Goal: Task Accomplishment & Management: Complete application form

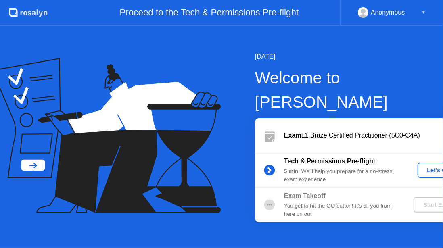
click at [417, 202] on div "Start Exam" at bounding box center [438, 205] width 43 height 6
click at [269, 168] on icon at bounding box center [270, 170] width 2 height 4
click at [385, 12] on div "Anonymous" at bounding box center [388, 12] width 34 height 11
click at [421, 167] on div "Let's Go" at bounding box center [439, 170] width 36 height 6
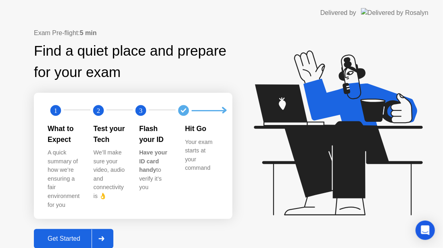
click at [41, 235] on div "Get Started" at bounding box center [63, 238] width 55 height 7
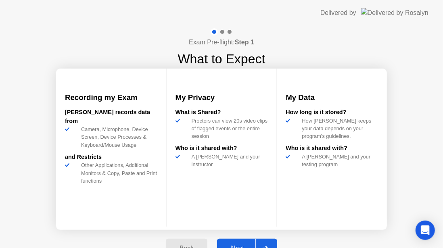
click at [237, 245] on div "Next" at bounding box center [238, 248] width 36 height 7
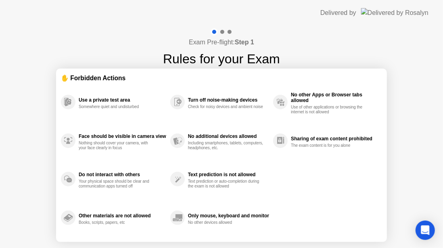
click at [280, 144] on icon at bounding box center [279, 140] width 5 height 7
click at [287, 138] on circle at bounding box center [280, 141] width 15 height 15
click at [291, 89] on div "No other Apps or Browser tabs allowed Use of other applications or browsing the…" at bounding box center [327, 102] width 109 height 39
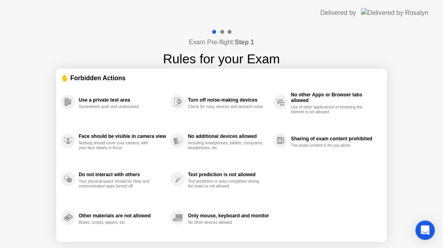
click at [291, 89] on div "No other Apps or Browser tabs allowed Use of other applications or browsing the…" at bounding box center [327, 102] width 109 height 39
click at [426, 242] on div "Exam Pre-flight: Step 1 Rules for your Exam ✋ Forbidden Actions Use a private t…" at bounding box center [221, 154] width 443 height 256
click at [425, 233] on icon "Open Intercom Messenger" at bounding box center [425, 230] width 11 height 11
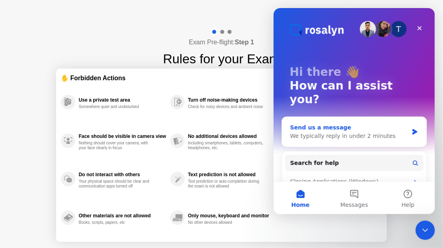
click at [332, 124] on div "Send us a message" at bounding box center [349, 128] width 118 height 8
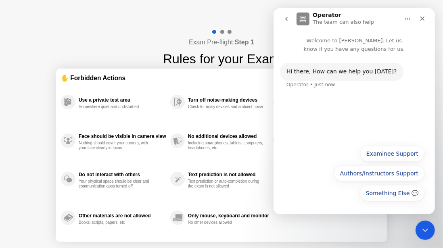
click at [330, 190] on div "Something Else 💬 Examinee Support Authors/Instructors Support Something Else 💬" at bounding box center [354, 175] width 141 height 59
click at [392, 156] on button "Examinee Support" at bounding box center [392, 154] width 64 height 16
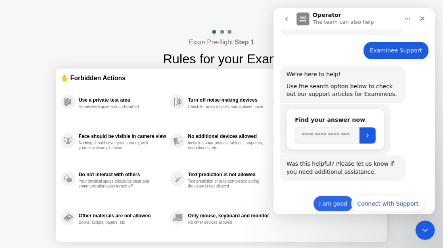
scroll to position [57, 0]
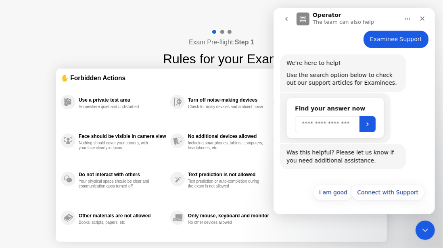
click at [322, 127] on input "Search" at bounding box center [327, 124] width 65 height 16
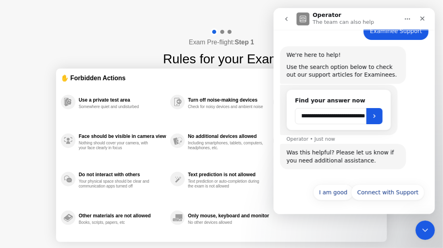
scroll to position [0, 55]
type input "**********"
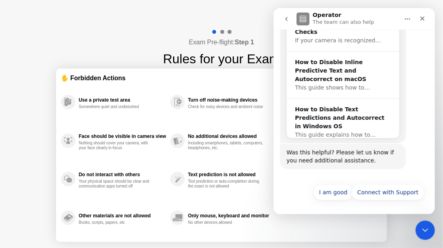
scroll to position [218, 0]
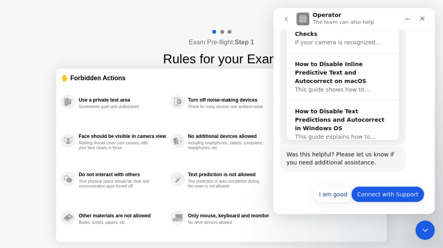
click at [371, 191] on button "Connect with Support" at bounding box center [388, 195] width 74 height 16
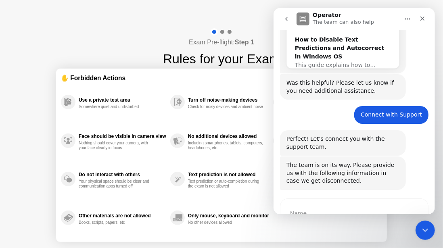
scroll to position [338, 0]
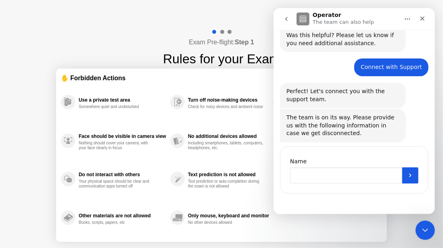
click at [367, 180] on input "Name" at bounding box center [346, 176] width 112 height 16
type input "**********"
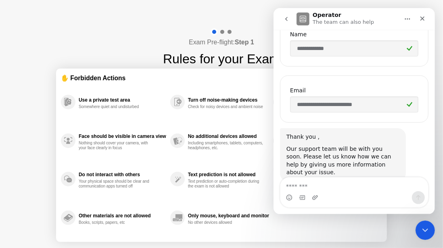
scroll to position [477, 0]
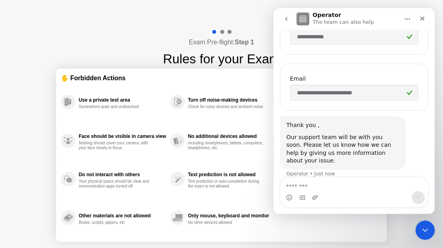
click at [296, 63] on div "**********" at bounding box center [354, 89] width 149 height 56
click at [250, 109] on div "Check for noisy devices and ambient noise" at bounding box center [226, 107] width 76 height 5
click at [218, 141] on div "Including smartphones, tablets, computers, headphones, etc." at bounding box center [226, 146] width 76 height 10
click at [217, 49] on h1 "Rules for your Exam" at bounding box center [221, 58] width 117 height 19
click at [250, 196] on div "Text prediction is not allowed Text prediction or auto-completion during the ex…" at bounding box center [221, 179] width 103 height 39
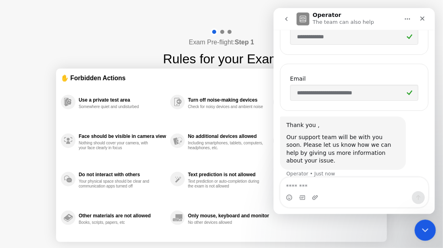
click at [428, 225] on icon "Close Intercom Messenger" at bounding box center [425, 230] width 10 height 10
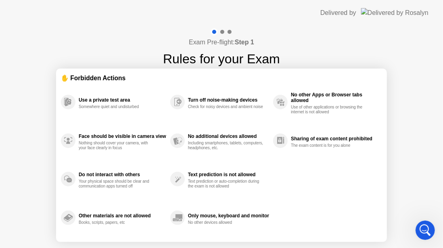
scroll to position [437, 0]
click at [241, 32] on div "Exam Pre-flight: Step 1 Rules for your Exam" at bounding box center [221, 48] width 117 height 40
click at [203, 125] on div "No additional devices allowed Including smartphones, tablets, computers, headph…" at bounding box center [221, 141] width 103 height 39
click at [67, 101] on icon at bounding box center [66, 102] width 3 height 7
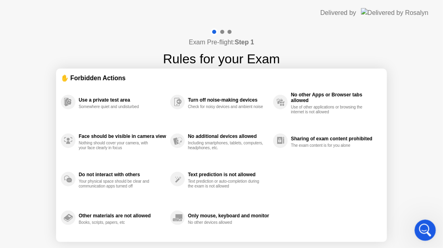
click at [432, 231] on div "Open Intercom Messenger" at bounding box center [424, 229] width 27 height 27
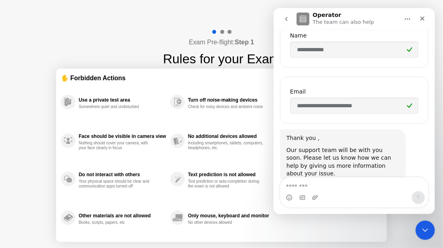
scroll to position [477, 0]
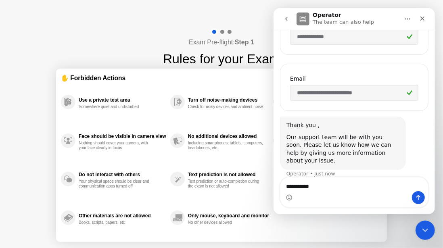
type textarea "**********"
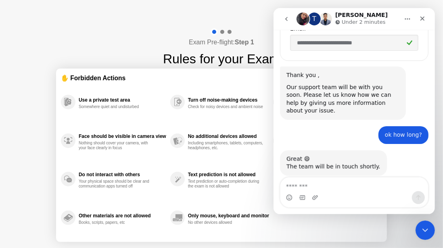
scroll to position [532, 0]
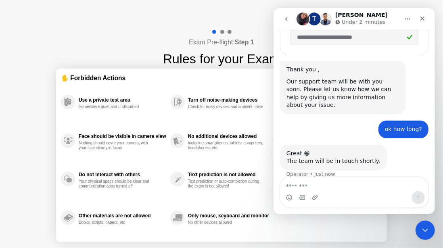
click at [306, 20] on img "Intercom messenger" at bounding box center [302, 19] width 13 height 13
click at [204, 206] on div "Only mouse, keyboard and monitor No other devices allowed" at bounding box center [221, 218] width 103 height 39
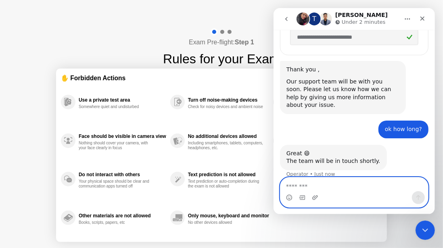
click at [342, 185] on textarea "Message…" at bounding box center [354, 185] width 148 height 14
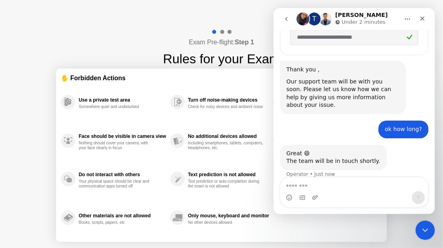
click at [210, 164] on div "Text prediction is not allowed Text prediction or auto-completion during the ex…" at bounding box center [221, 179] width 103 height 39
click at [284, 18] on icon "go back" at bounding box center [286, 19] width 6 height 6
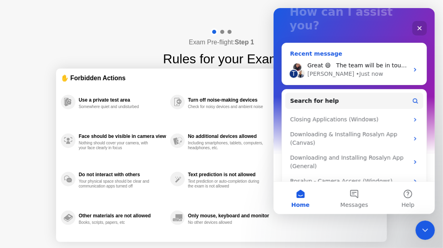
scroll to position [73, 0]
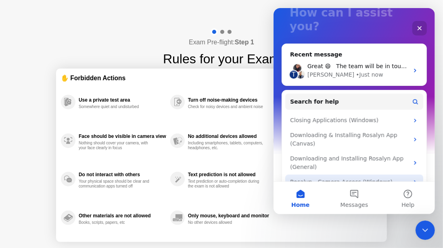
click at [412, 179] on icon "Intercom messenger" at bounding box center [415, 182] width 6 height 6
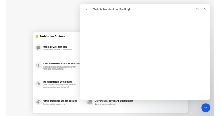
scroll to position [392, 0]
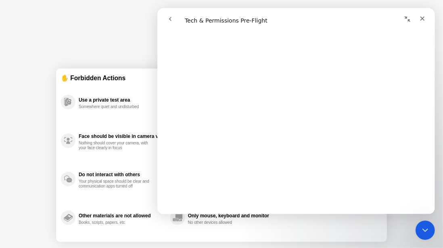
click at [116, 138] on div "Face should be visible in camera view" at bounding box center [123, 137] width 88 height 6
click at [128, 6] on header "Delivered by" at bounding box center [221, 13] width 443 height 26
click at [420, 18] on icon "Close" at bounding box center [422, 18] width 6 height 6
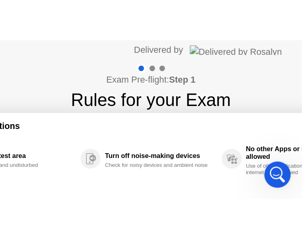
scroll to position [390, 0]
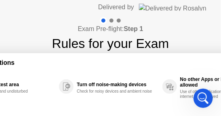
click at [90, 82] on div "Turn off noise-making devices" at bounding box center [117, 85] width 81 height 6
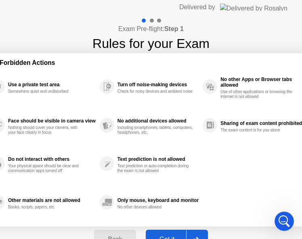
click at [166, 235] on button "Got it" at bounding box center [177, 239] width 62 height 19
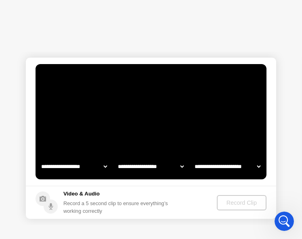
select select "**********"
select select "*******"
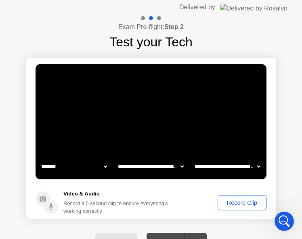
click at [237, 208] on button "Record Clip" at bounding box center [242, 202] width 49 height 15
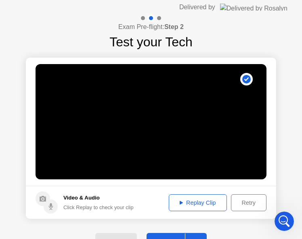
click at [199, 205] on div "Replay Clip" at bounding box center [198, 203] width 53 height 6
click at [180, 202] on icon at bounding box center [181, 203] width 3 height 4
click at [151, 236] on button "Next" at bounding box center [177, 242] width 60 height 19
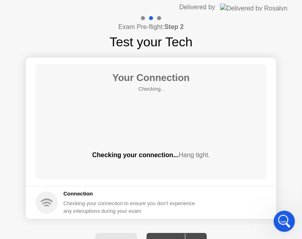
click at [283, 215] on icon "Open Intercom Messenger" at bounding box center [283, 220] width 13 height 13
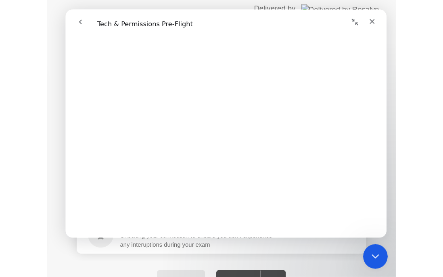
scroll to position [392, 0]
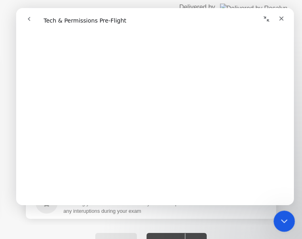
click at [285, 221] on icon "Close Intercom Messenger" at bounding box center [283, 221] width 10 height 10
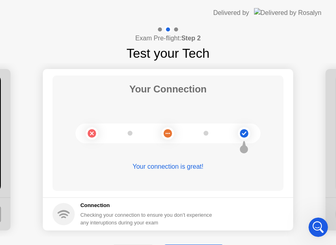
drag, startPoint x: 165, startPoint y: 0, endPoint x: 145, endPoint y: 73, distance: 75.3
click at [145, 73] on app-layout-with-logo "**********" at bounding box center [168, 136] width 336 height 272
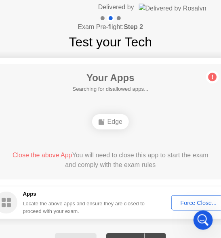
click at [193, 203] on div "Force Close..." at bounding box center [198, 203] width 49 height 6
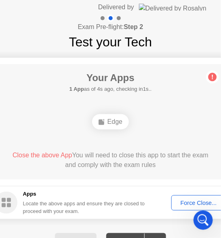
click at [188, 200] on div "Force Close..." at bounding box center [198, 203] width 49 height 6
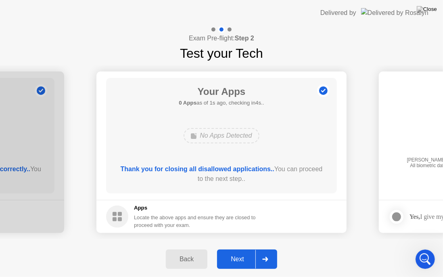
click at [376, 50] on div "Exam Pre-flight: Step 2 Test your Tech" at bounding box center [221, 44] width 443 height 37
click at [405, 7] on div "Delivered by" at bounding box center [375, 13] width 108 height 26
drag, startPoint x: 410, startPoint y: 1, endPoint x: 313, endPoint y: 46, distance: 106.6
click at [318, 65] on app-layout-with-logo "**********" at bounding box center [221, 138] width 443 height 277
drag, startPoint x: 305, startPoint y: 7, endPoint x: 311, endPoint y: 86, distance: 79.0
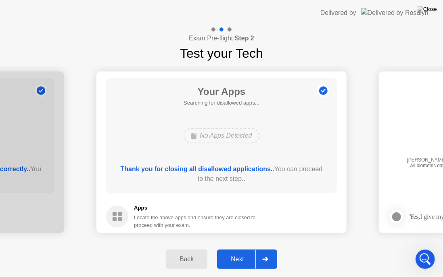
click at [311, 86] on app-layout-with-logo "**********" at bounding box center [221, 138] width 443 height 277
click at [242, 248] on div "Next" at bounding box center [238, 259] width 36 height 7
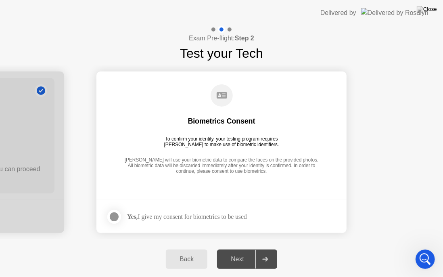
click at [116, 212] on div at bounding box center [114, 217] width 10 height 10
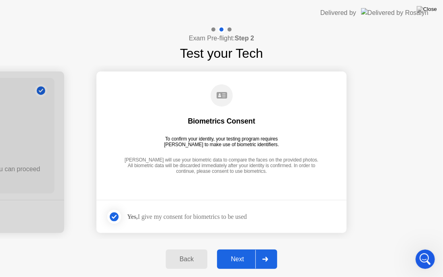
click at [233, 248] on div "Next" at bounding box center [238, 259] width 36 height 7
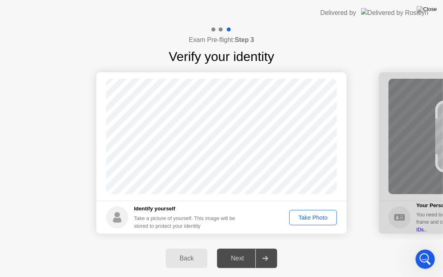
click at [231, 248] on div "Next" at bounding box center [238, 258] width 36 height 7
click at [300, 216] on div "Take Photo" at bounding box center [313, 217] width 42 height 6
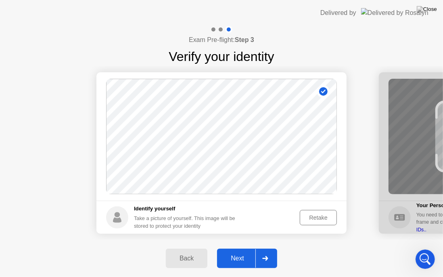
click at [309, 215] on div "Retake" at bounding box center [319, 217] width 32 height 6
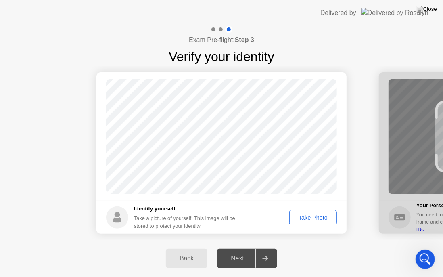
click at [309, 215] on div "Take Photo" at bounding box center [313, 217] width 42 height 6
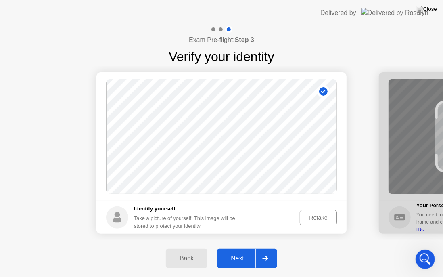
click at [237, 248] on div "Next" at bounding box center [238, 258] width 36 height 7
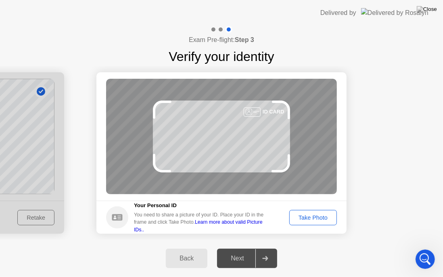
click at [304, 220] on div "Take Photo" at bounding box center [313, 217] width 42 height 6
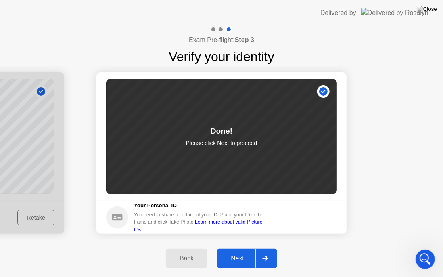
click at [236, 248] on div "Next" at bounding box center [238, 258] width 36 height 7
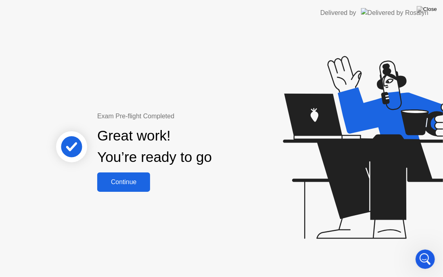
click at [116, 184] on div "Continue" at bounding box center [124, 182] width 48 height 7
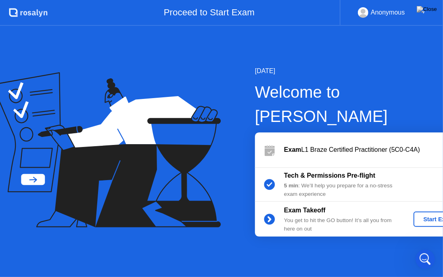
drag, startPoint x: 67, startPoint y: 3, endPoint x: 60, endPoint y: 54, distance: 51.3
click at [60, 54] on app-layout-with-header ".st0{fill:#f0f8ff;} .st1{fill:#d4e3ff;} .st2{fill:#b4c2ff;} background Proceed …" at bounding box center [221, 138] width 443 height 277
click at [345, 248] on div "[DATE] Welcome to [PERSON_NAME] Exam L1 Braze Certified Practitioner (5C0-C4A) …" at bounding box center [221, 151] width 443 height 251
click at [417, 216] on div "Start Exam" at bounding box center [438, 219] width 43 height 6
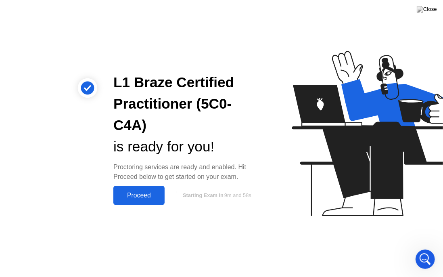
click at [164, 218] on div "L1 Braze Certified Practitioner (5C0-C4A) is ready for you! Proctoring services…" at bounding box center [221, 138] width 443 height 277
click at [137, 200] on button "Proceed" at bounding box center [138, 195] width 51 height 19
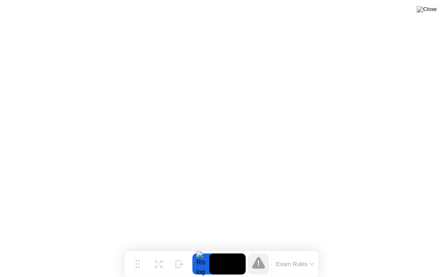
click at [258, 248] on icon at bounding box center [258, 262] width 13 height 13
click at [259, 248] on icon at bounding box center [258, 263] width 13 height 12
click at [299, 248] on button "Exam Rules" at bounding box center [295, 263] width 43 height 7
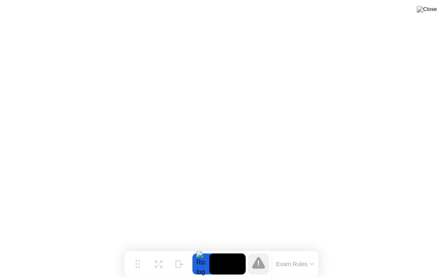
click at [207, 248] on div at bounding box center [201, 264] width 17 height 21
click at [257, 248] on icon at bounding box center [258, 263] width 13 height 12
click at [267, 248] on div at bounding box center [258, 264] width 21 height 21
click at [255, 248] on icon at bounding box center [258, 263] width 13 height 12
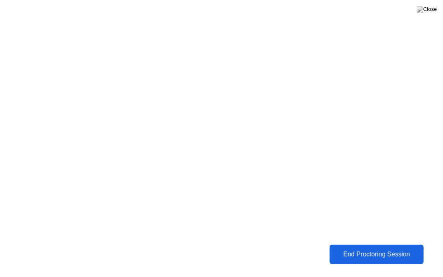
click at [354, 248] on div "End Proctoring Session" at bounding box center [377, 254] width 90 height 7
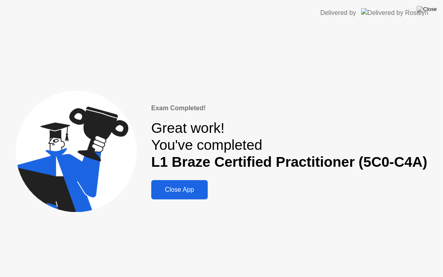
click at [188, 191] on div "Close App" at bounding box center [180, 189] width 52 height 7
